Goal: Information Seeking & Learning: Learn about a topic

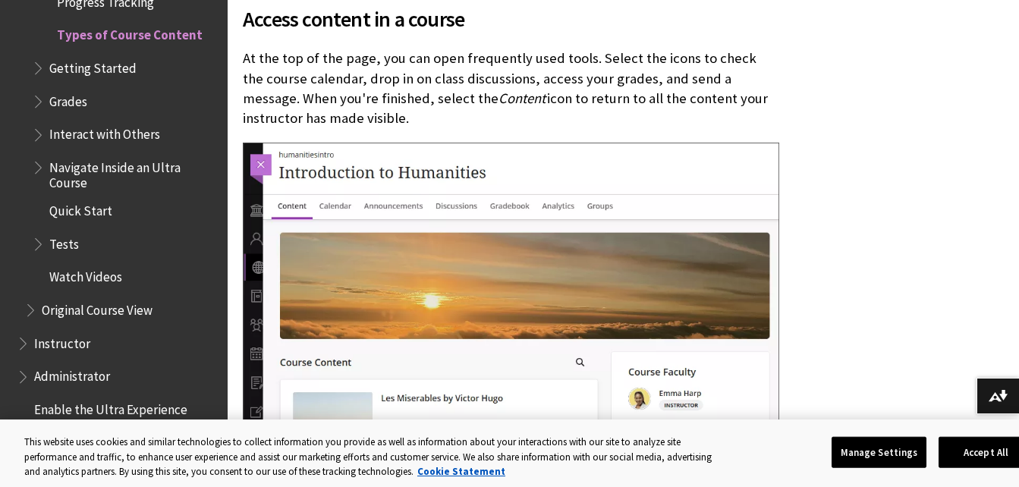
scroll to position [993, 0]
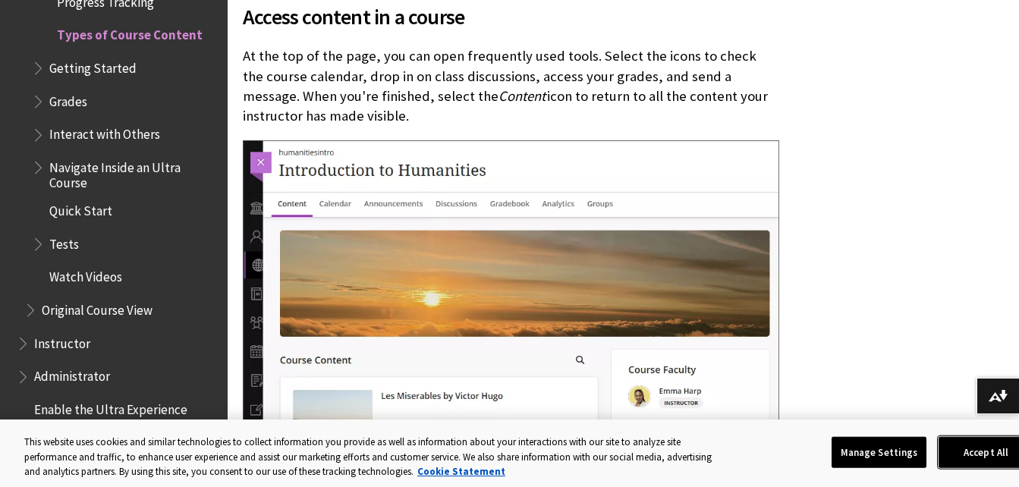
click at [988, 462] on button "Accept All" at bounding box center [986, 452] width 95 height 32
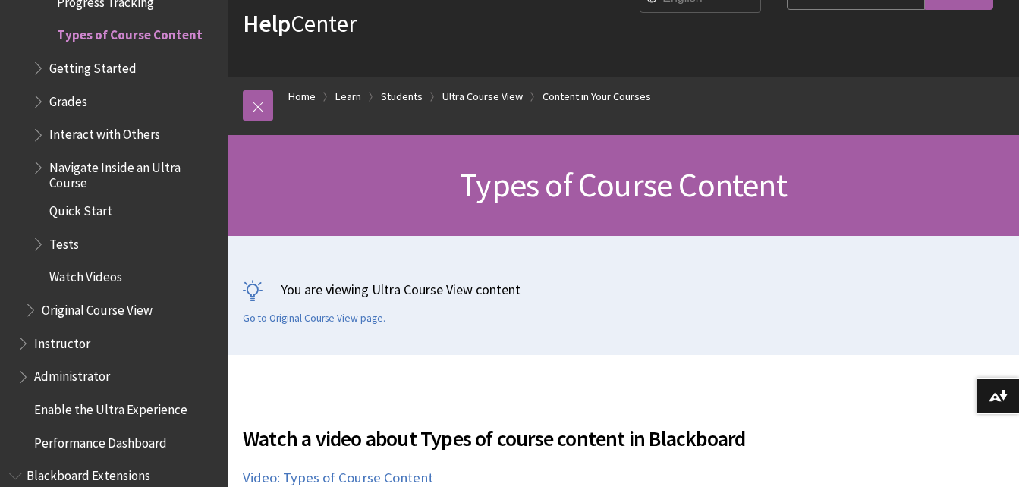
scroll to position [102, 0]
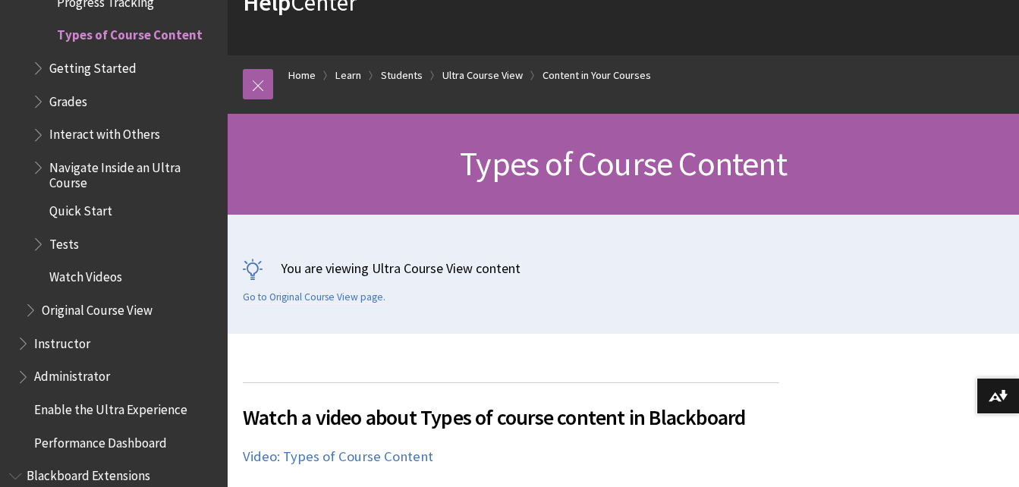
click at [82, 75] on span "Getting Started" at bounding box center [92, 65] width 87 height 20
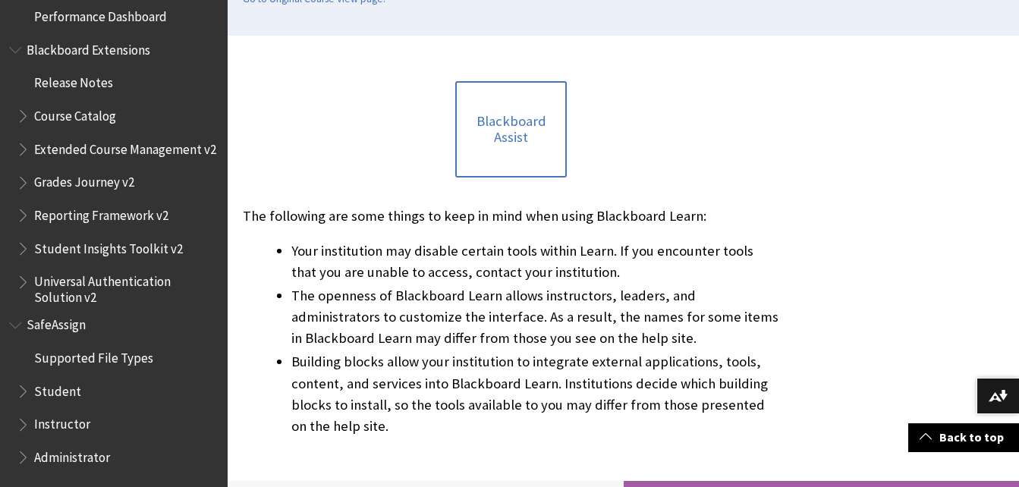
scroll to position [401, 0]
click at [27, 390] on span "Book outline for Blackboard SafeAssign" at bounding box center [25, 388] width 16 height 19
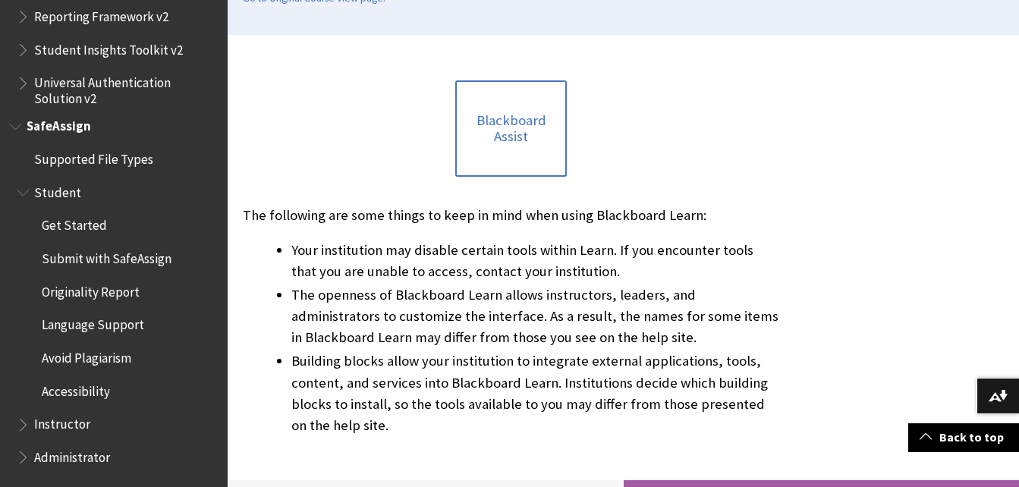
scroll to position [2571, 0]
click at [77, 252] on span "Submit with SafeAssign" at bounding box center [107, 256] width 130 height 20
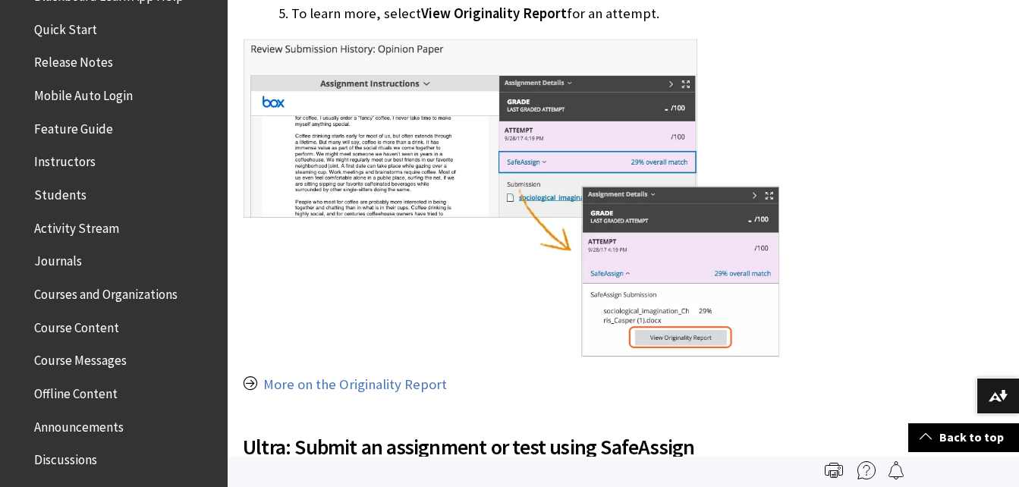
scroll to position [200, 0]
click at [71, 190] on span "Students" at bounding box center [60, 191] width 52 height 20
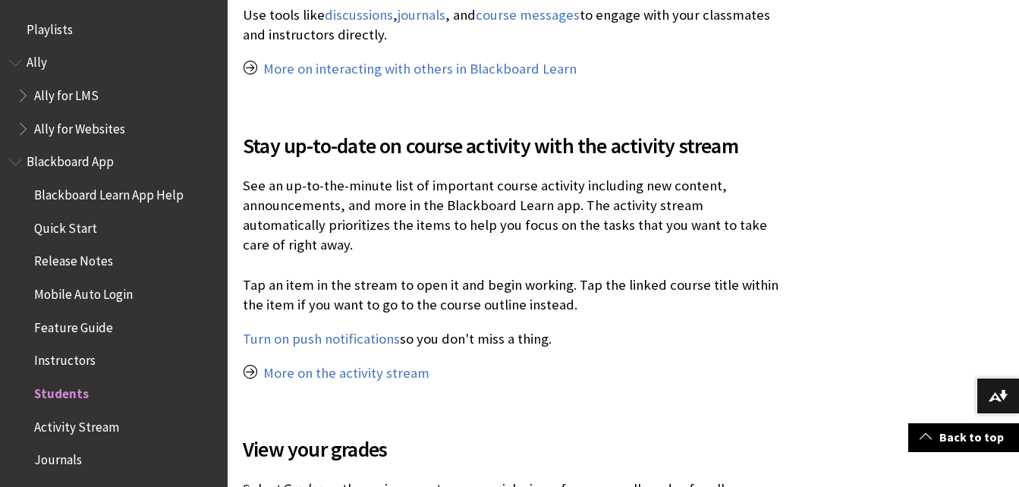
click at [14, 162] on span "Book outline for Blackboard App Help" at bounding box center [17, 159] width 16 height 19
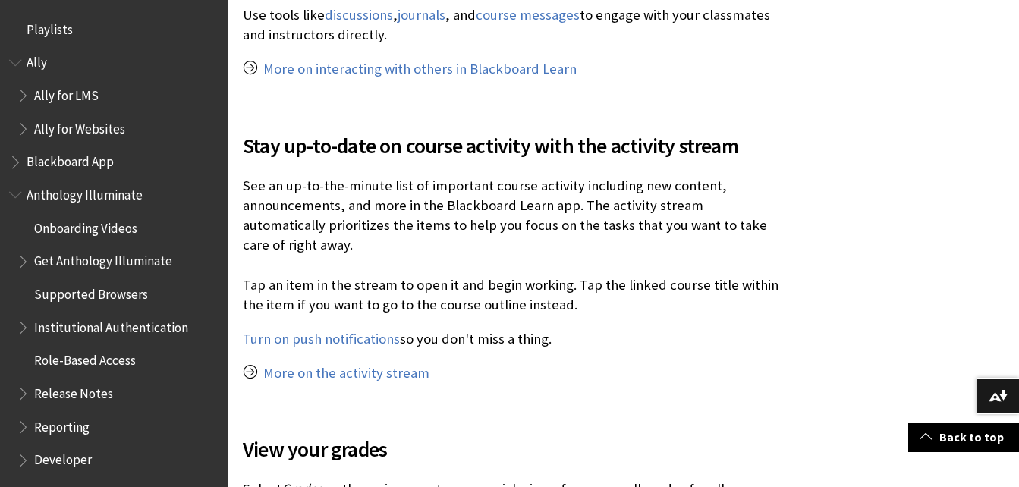
click at [17, 193] on span "Book outline for Anthology Illuminate" at bounding box center [17, 191] width 16 height 19
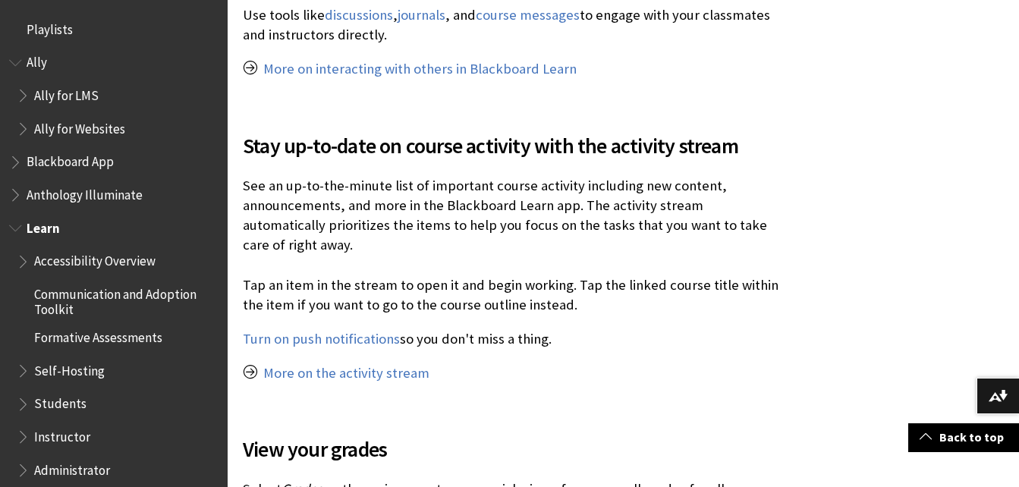
click at [17, 225] on span "Book outline for Blackboard Learn Help" at bounding box center [17, 225] width 16 height 19
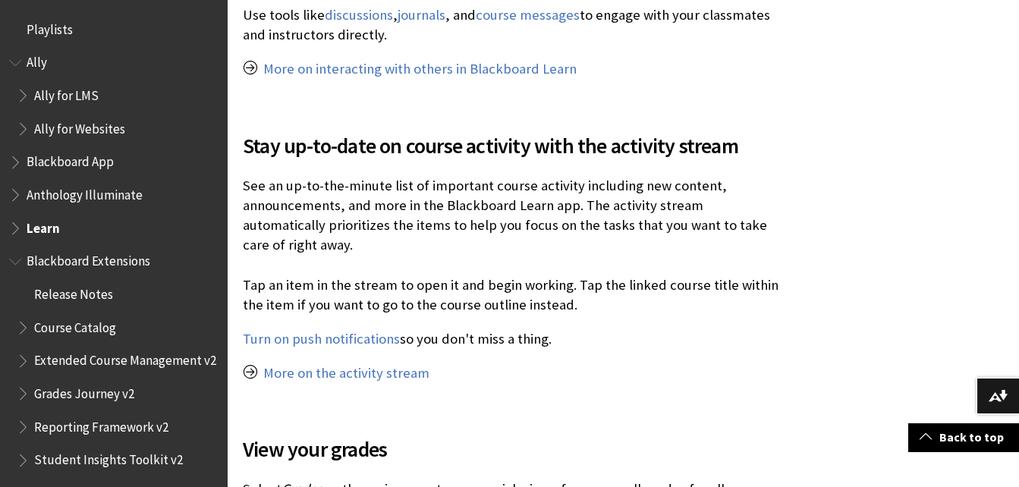
click at [16, 261] on span "Book outline for Blackboard Extensions" at bounding box center [17, 258] width 16 height 19
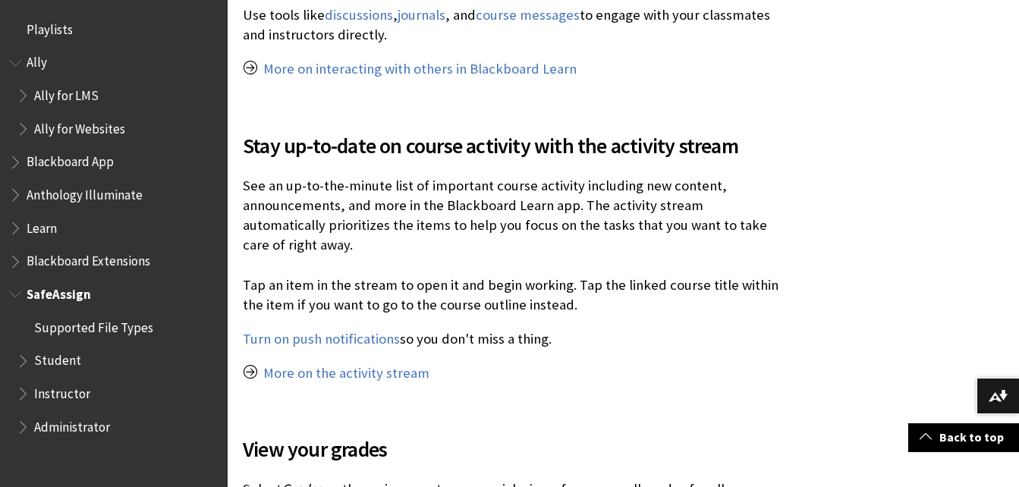
click at [20, 294] on span "Book outline for Blackboard SafeAssign" at bounding box center [17, 291] width 16 height 19
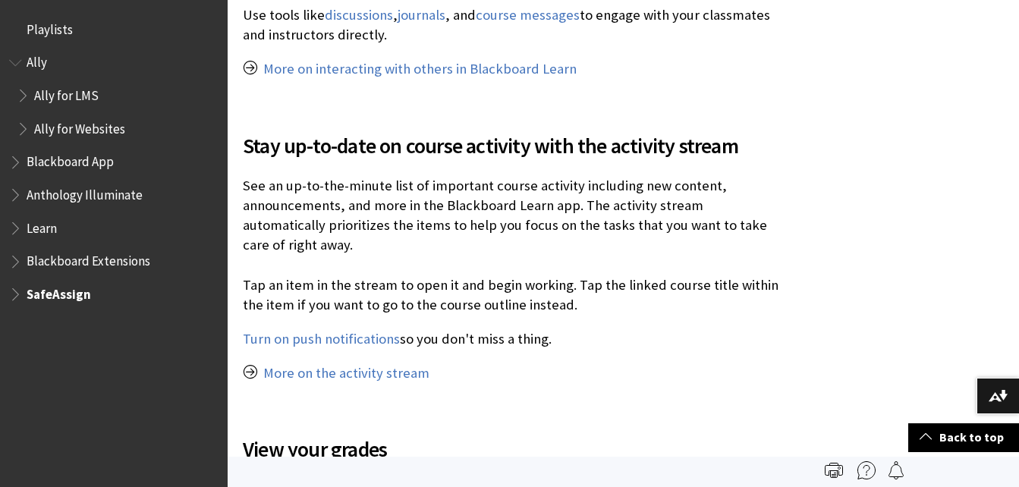
scroll to position [1305, 0]
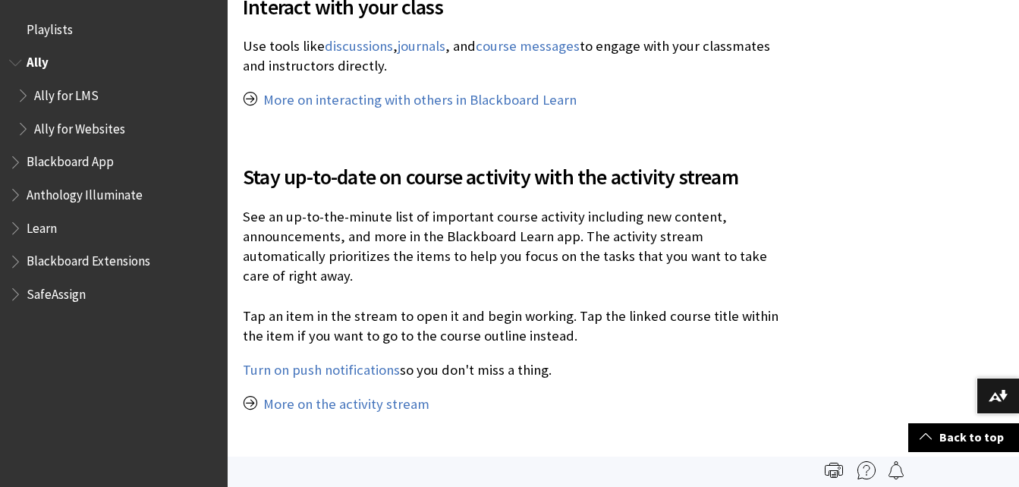
click at [17, 58] on span "Book outline for Anthology Ally Help" at bounding box center [17, 59] width 16 height 19
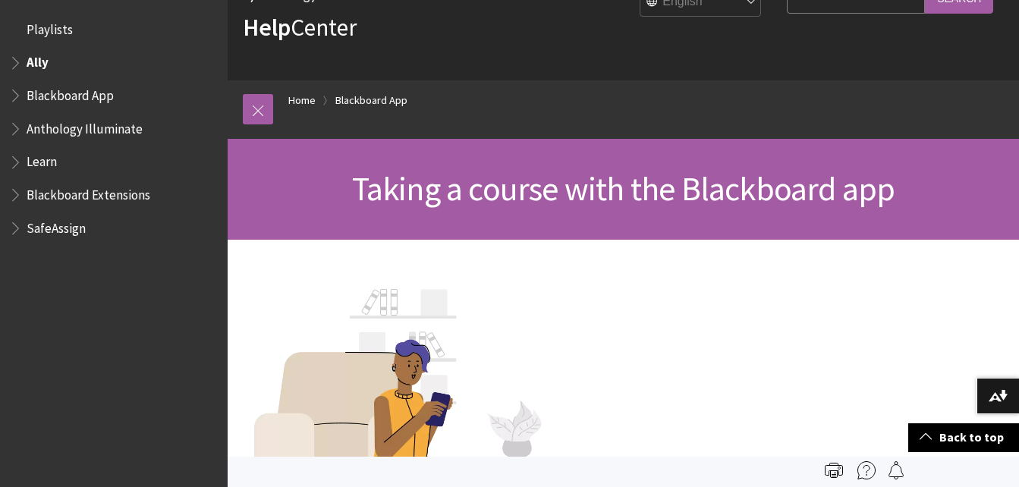
scroll to position [0, 0]
